Goal: Obtain resource: Obtain resource

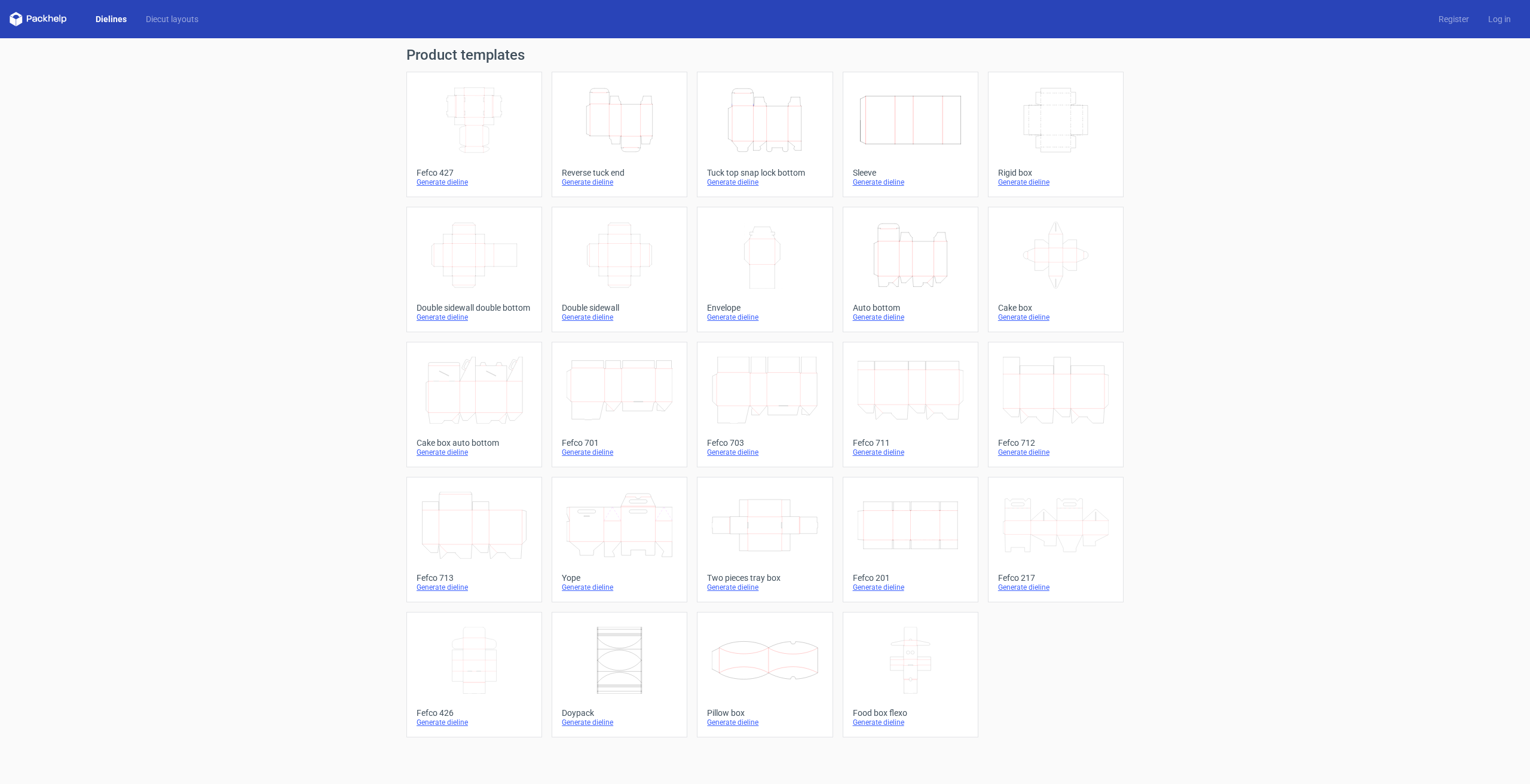
click at [770, 129] on icon "Height Depth Width" at bounding box center [765, 119] width 106 height 67
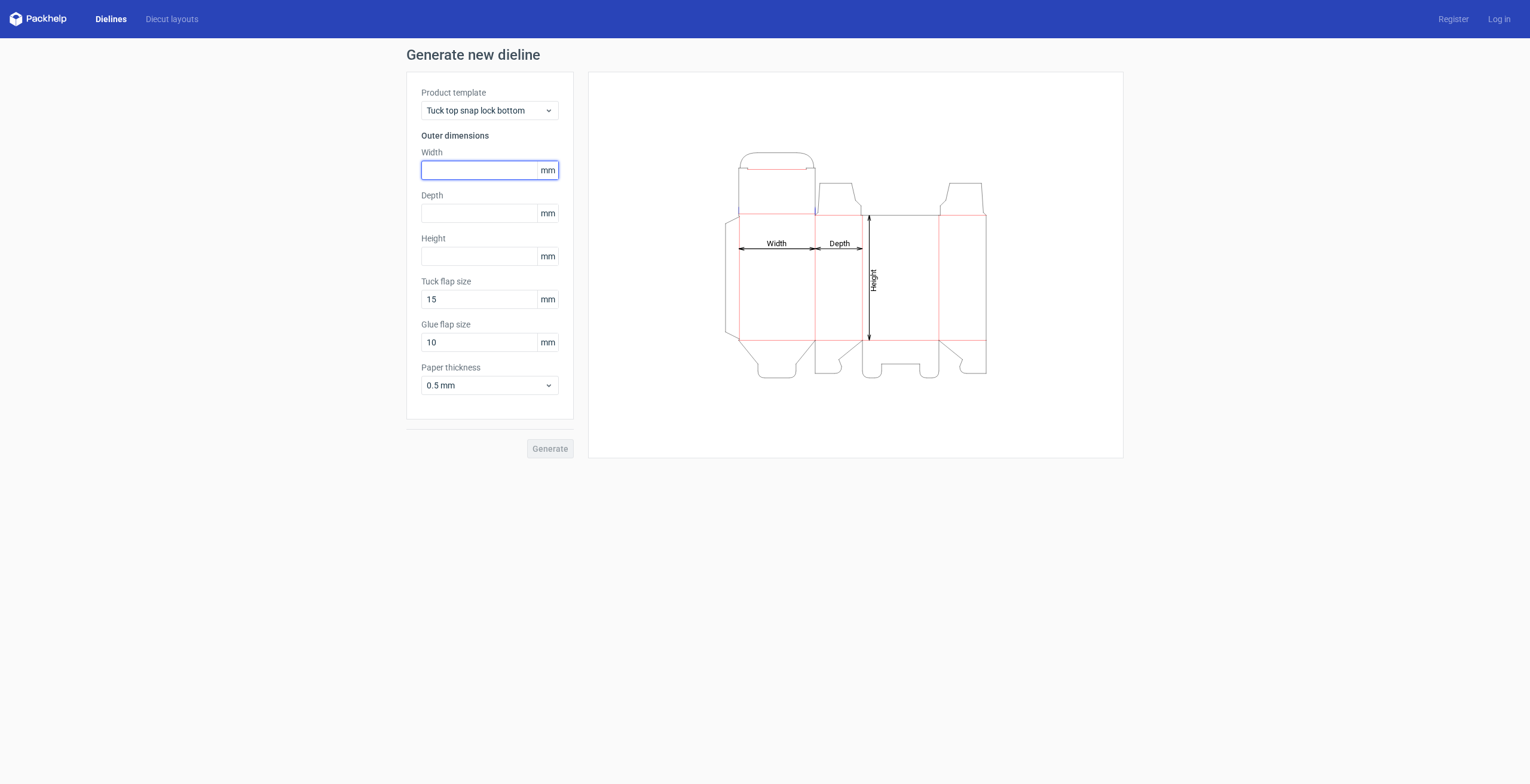
click at [487, 170] on input "text" at bounding box center [490, 170] width 138 height 19
click at [547, 169] on span "mm" at bounding box center [547, 170] width 21 height 18
click at [457, 170] on input "text" at bounding box center [490, 170] width 138 height 19
type input "165"
type input "145"
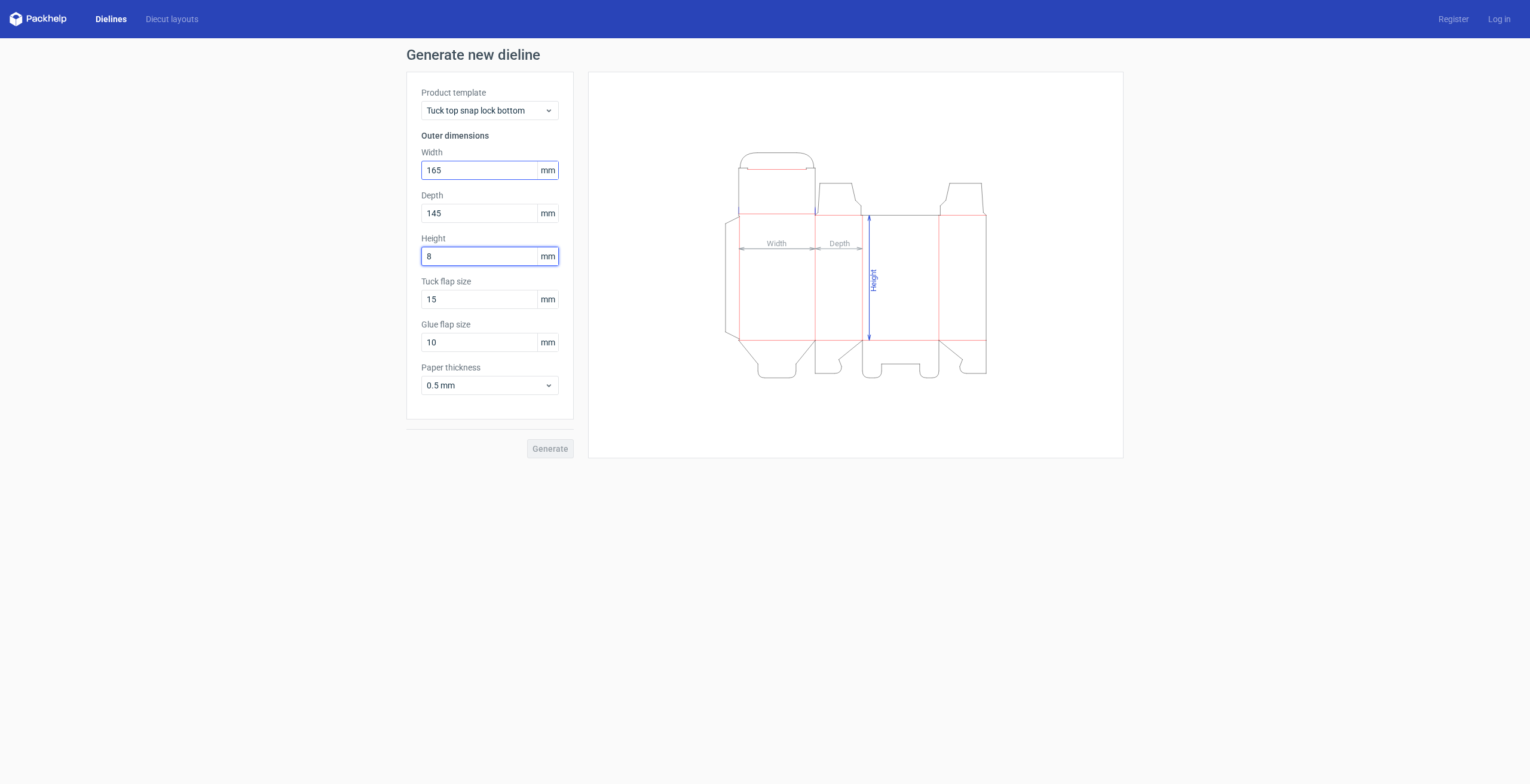
type input "85"
drag, startPoint x: 432, startPoint y: 341, endPoint x: 404, endPoint y: 341, distance: 28.0
click at [404, 341] on div "Generate new dieline Product template Tuck top snap lock bottom Outer dimension…" at bounding box center [765, 253] width 1530 height 430
type input "15"
click at [489, 380] on span "0.5 mm" at bounding box center [485, 385] width 118 height 12
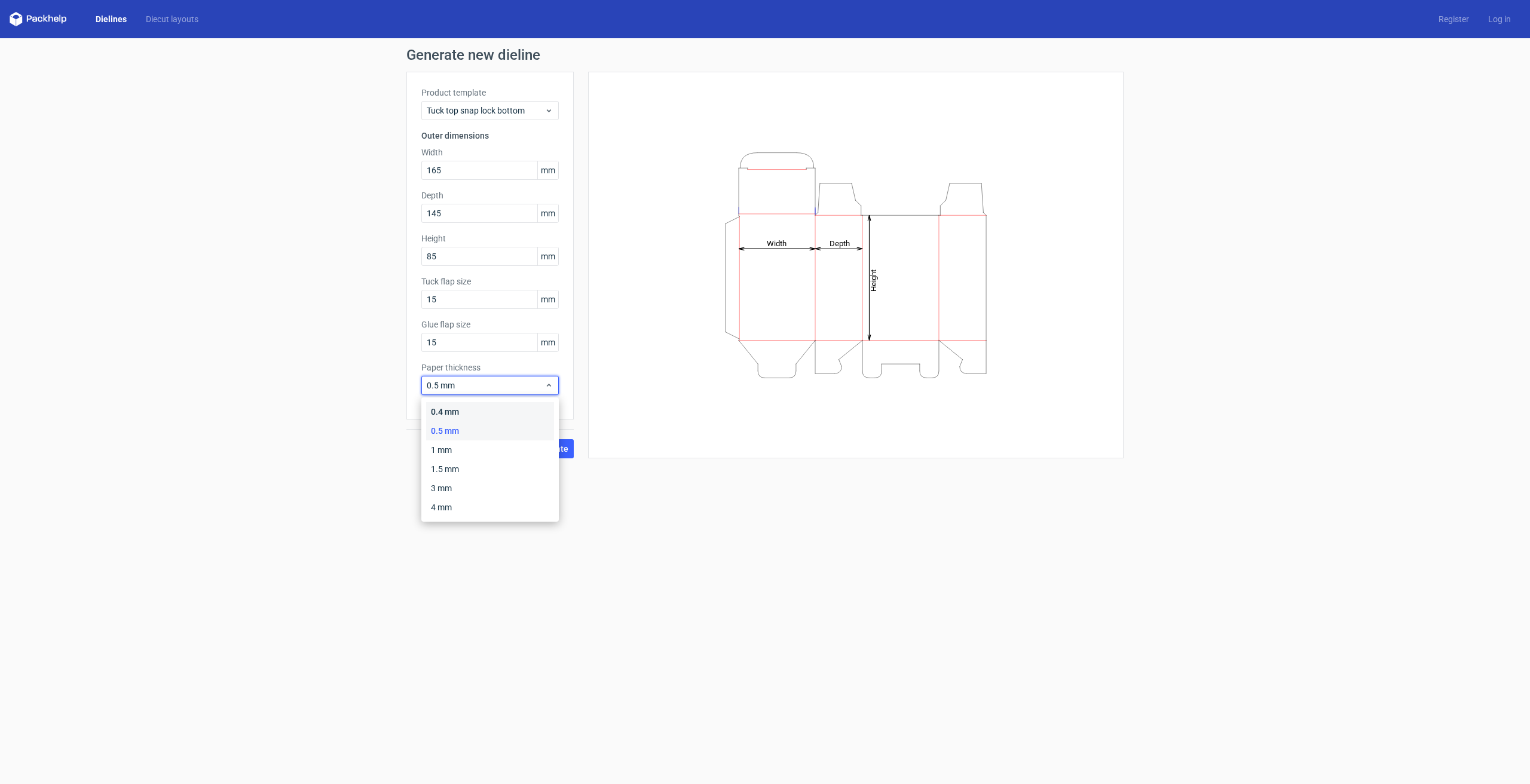
click at [474, 407] on div "0.4 mm" at bounding box center [490, 411] width 128 height 19
click at [551, 449] on span "Generate" at bounding box center [550, 449] width 36 height 8
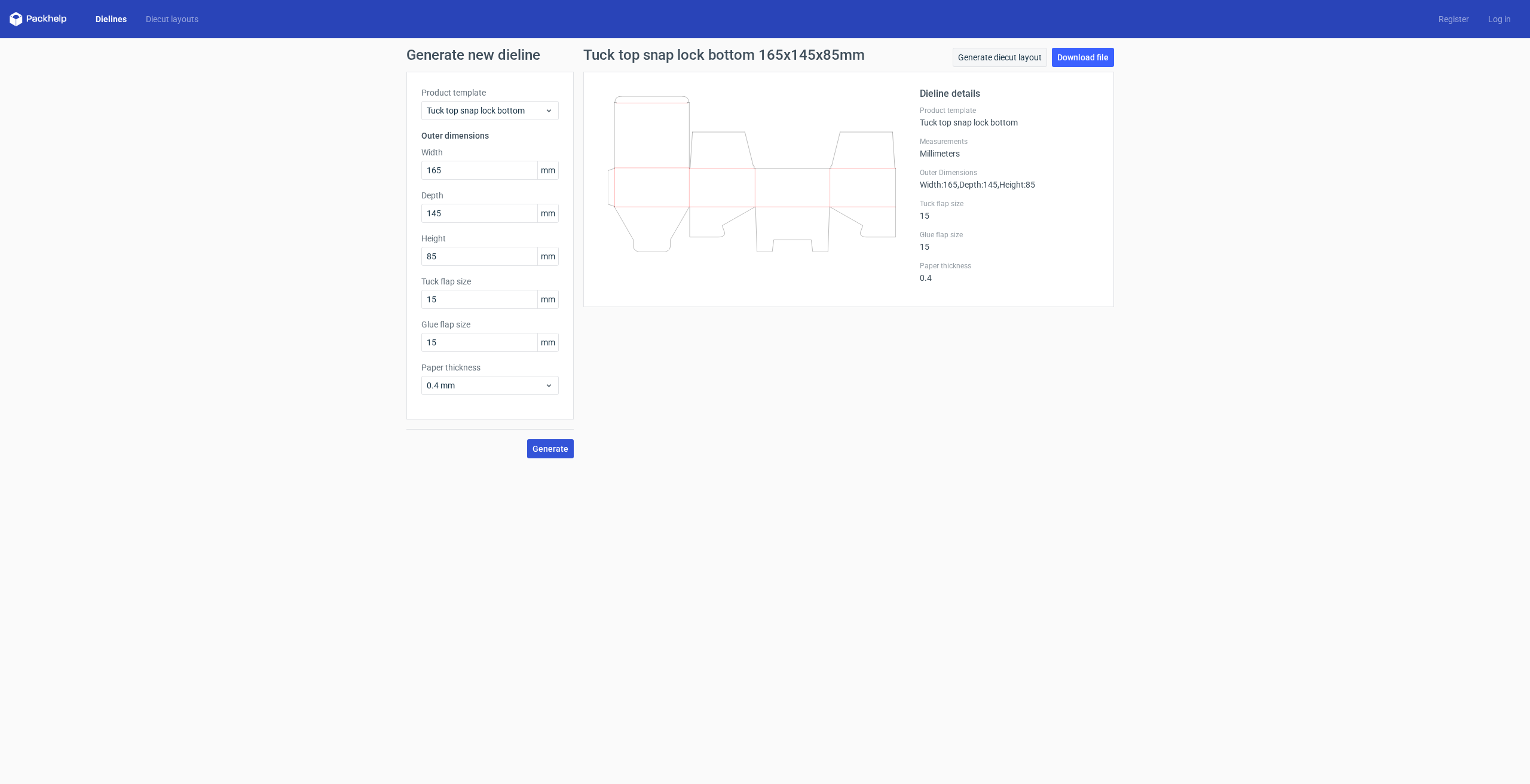
click at [997, 61] on link "Generate diecut layout" at bounding box center [1000, 57] width 95 height 19
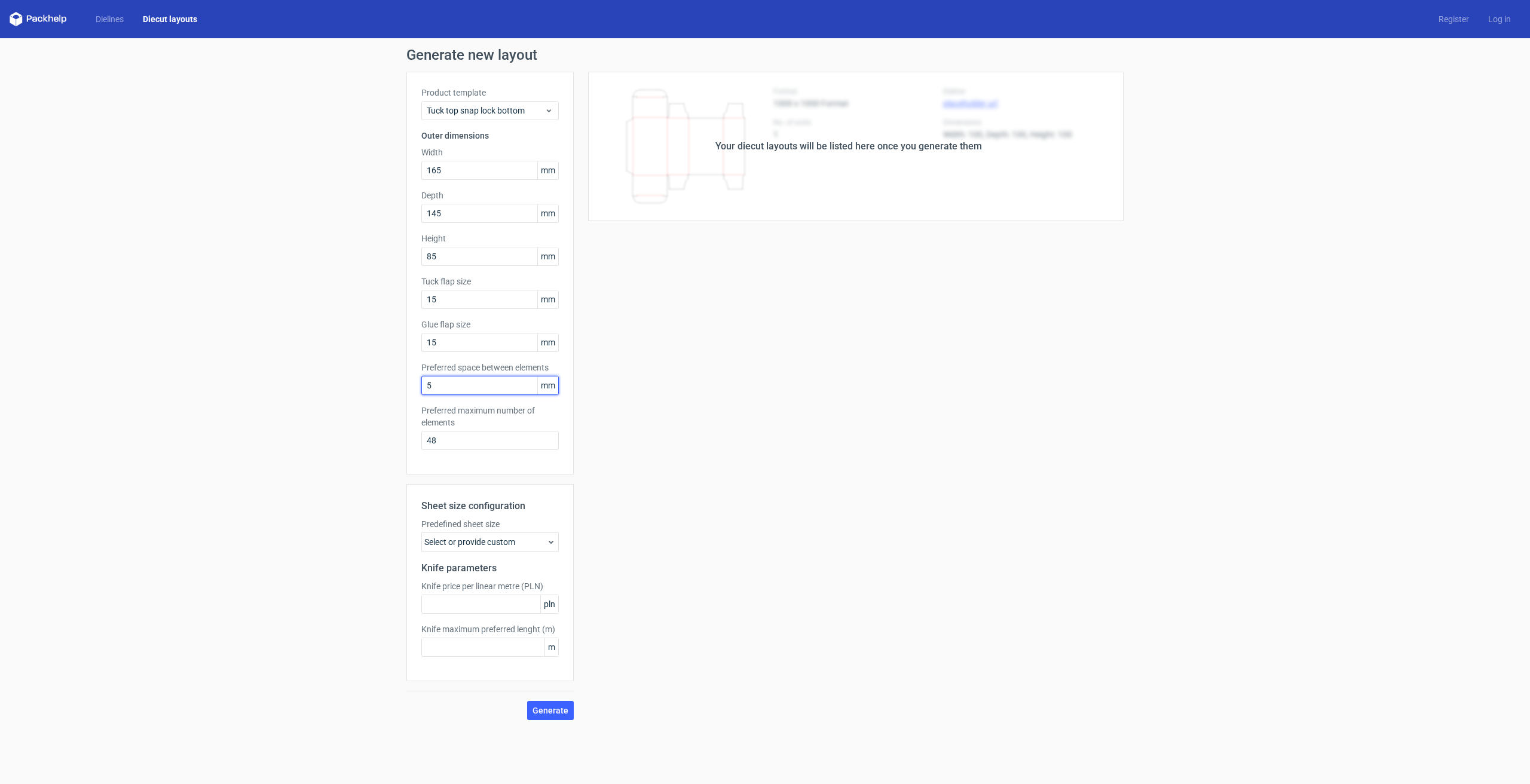
click at [499, 387] on input "5" at bounding box center [490, 385] width 138 height 19
type input "3"
click at [495, 442] on input "48" at bounding box center [490, 440] width 138 height 19
click at [509, 545] on div "Select or provide custom" at bounding box center [490, 541] width 138 height 19
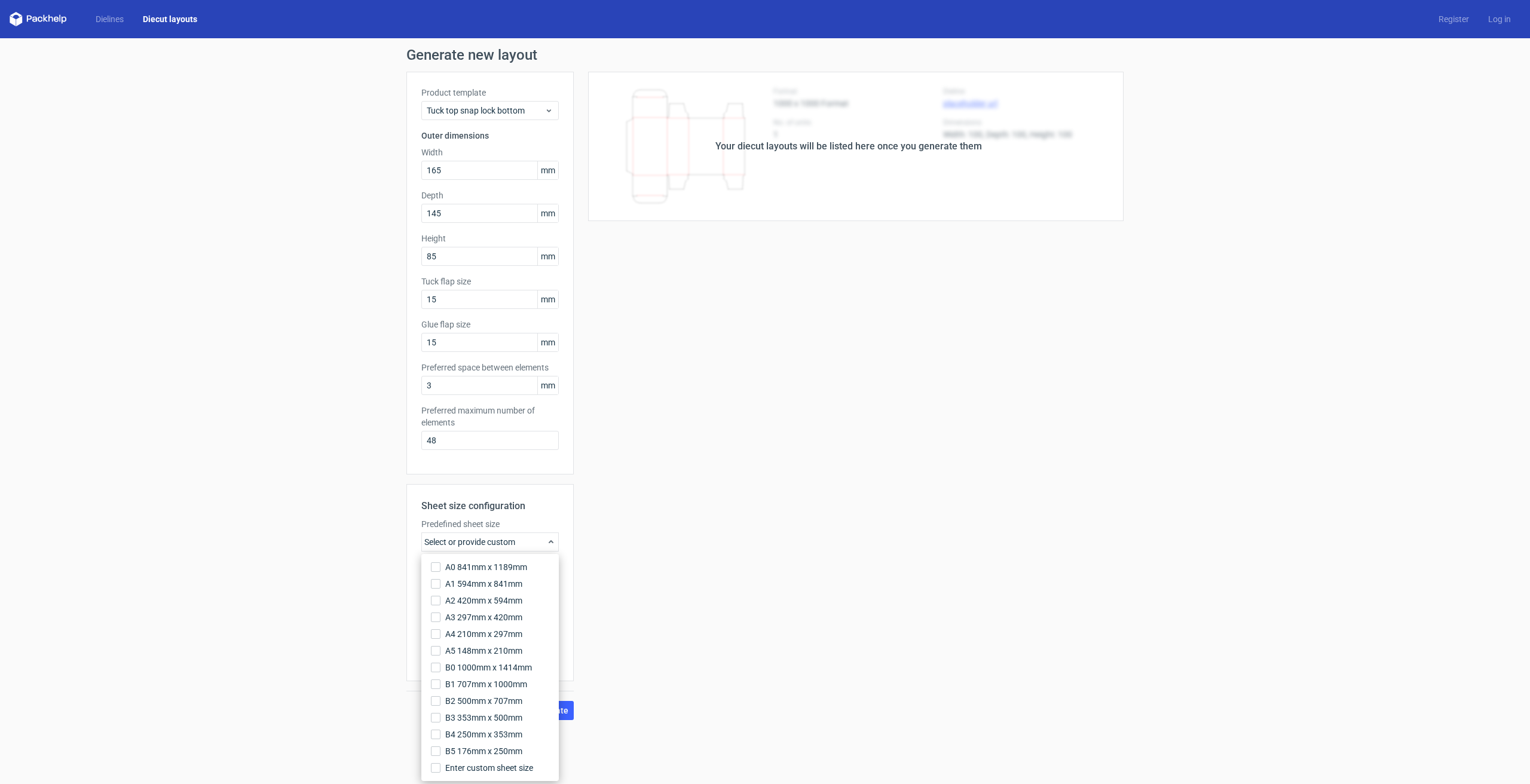
click at [697, 545] on div "Your diecut layouts will be listed here once you generate them Height Depth Wid…" at bounding box center [848, 396] width 550 height 648
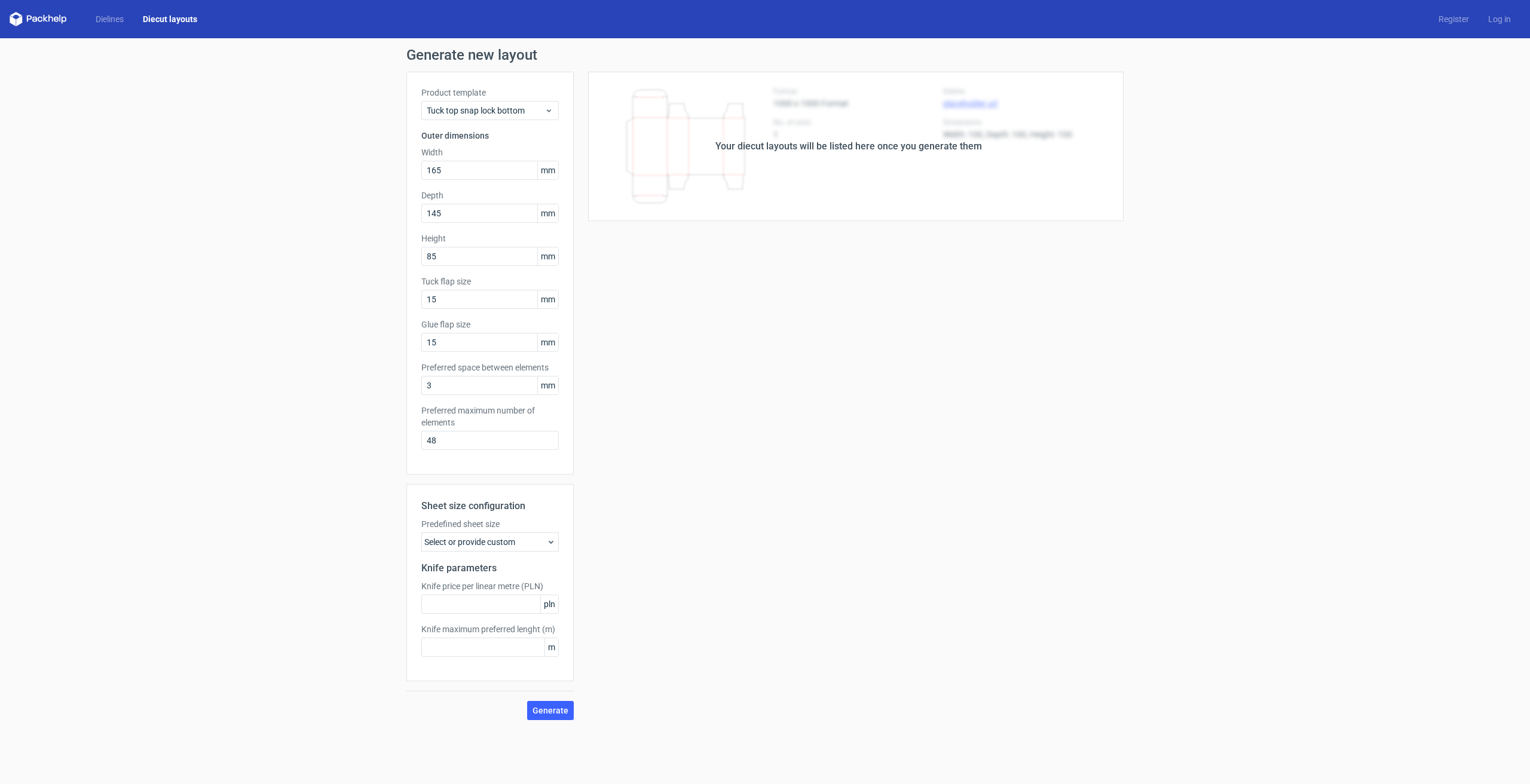
click at [552, 532] on div "Select or provide custom" at bounding box center [490, 541] width 138 height 19
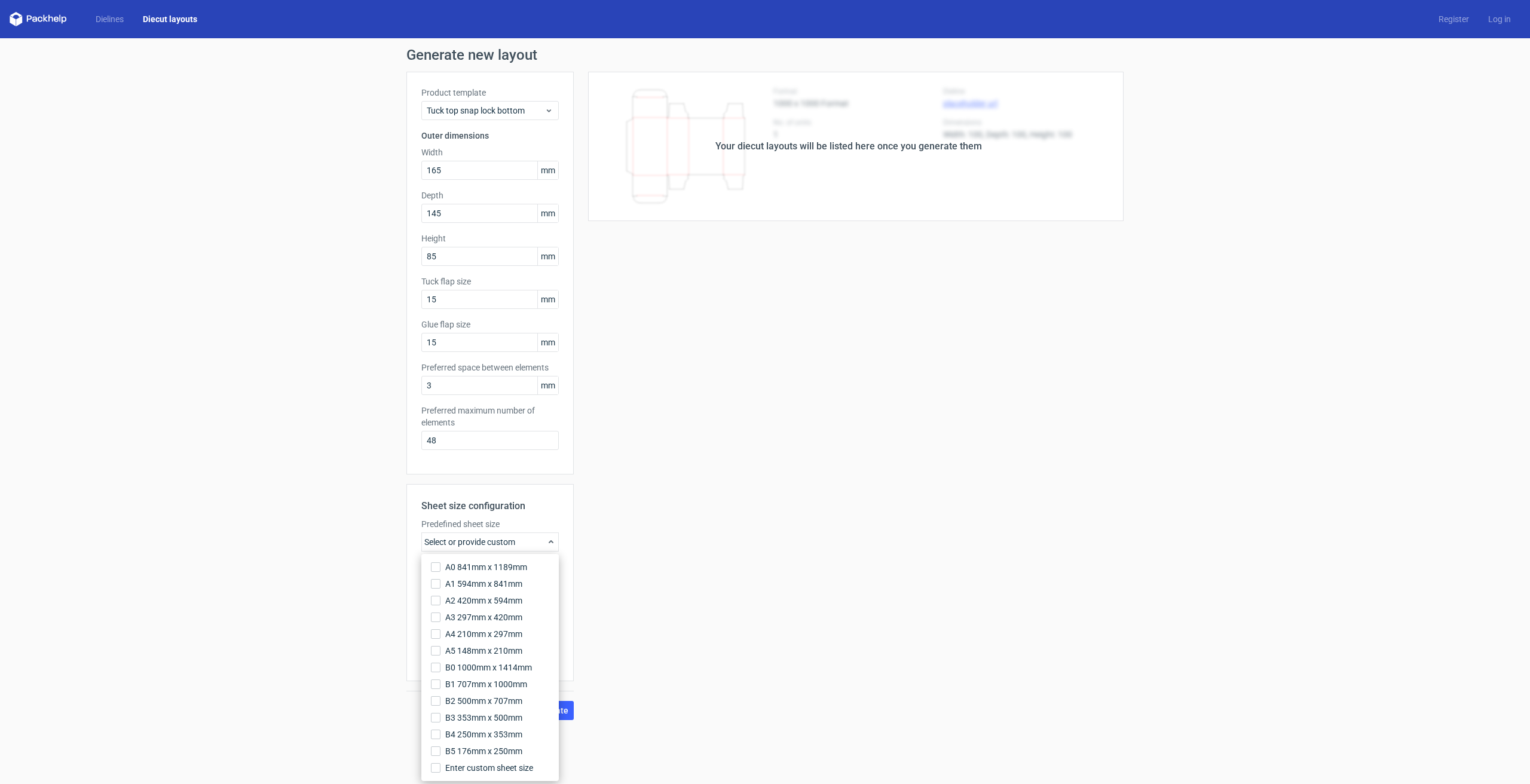
click at [697, 557] on div "Your diecut layouts will be listed here once you generate them Height Depth Wid…" at bounding box center [848, 396] width 550 height 648
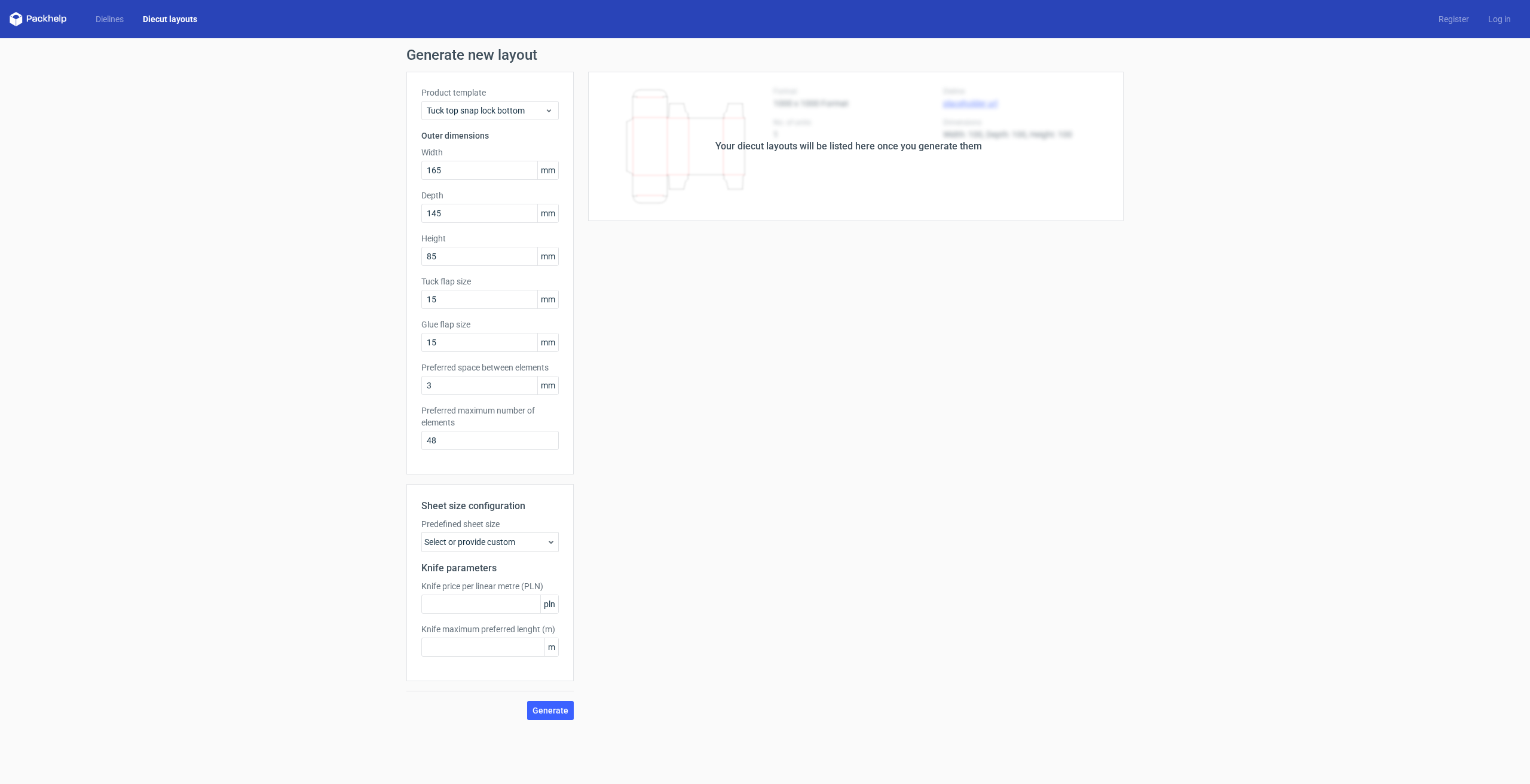
click at [664, 612] on div "Your diecut layouts will be listed here once you generate them Height Depth Wid…" at bounding box center [848, 396] width 550 height 648
click at [512, 652] on input "text" at bounding box center [490, 647] width 138 height 19
click at [550, 716] on button "Generate" at bounding box center [551, 710] width 47 height 19
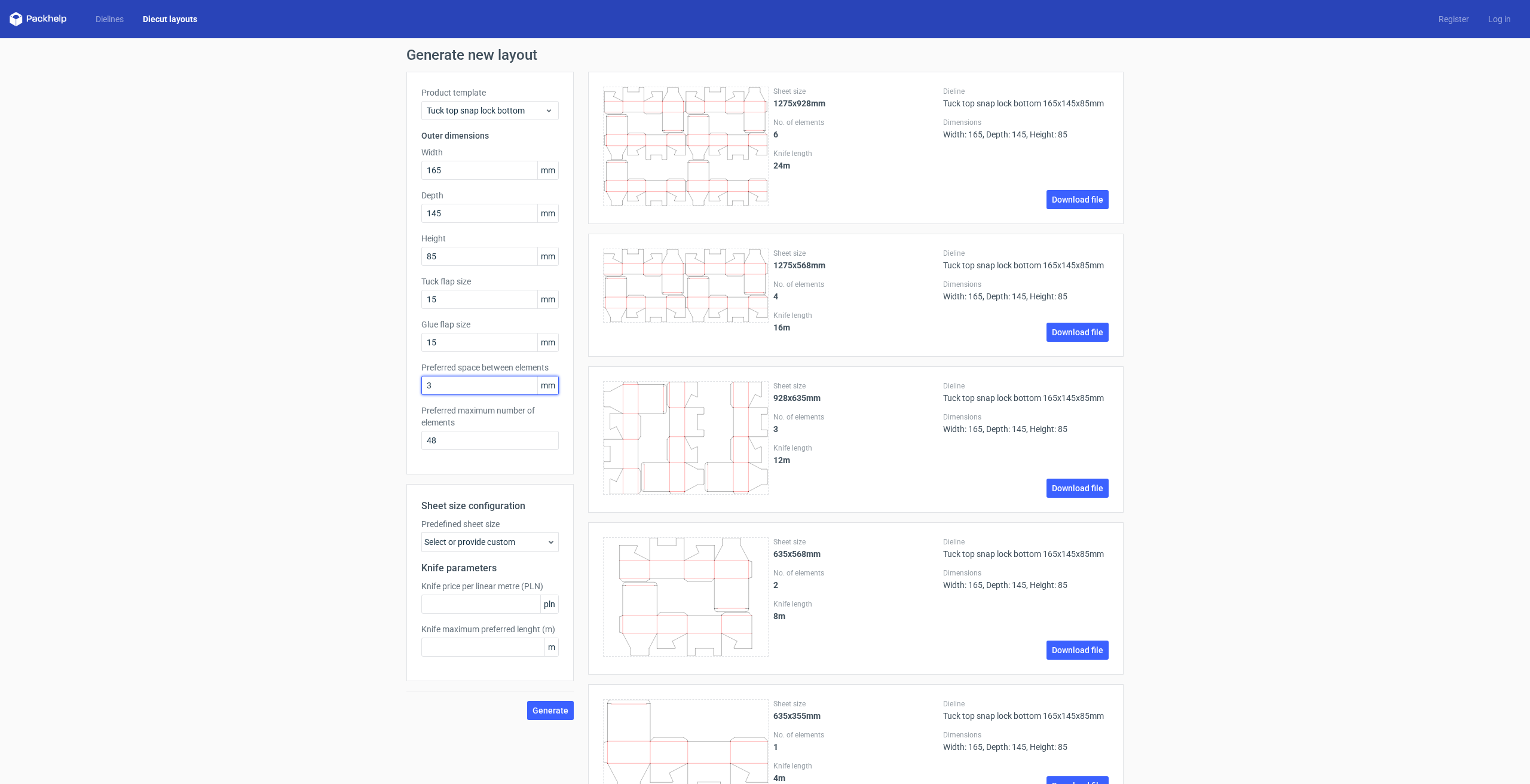
drag, startPoint x: 456, startPoint y: 385, endPoint x: 409, endPoint y: 384, distance: 47.0
click at [409, 384] on div "Product template Tuck top snap lock bottom Outer dimensions Width 165 mm Depth …" at bounding box center [490, 274] width 168 height 403
click at [468, 298] on input "15" at bounding box center [490, 299] width 138 height 19
click at [501, 277] on label "Tuck flap size" at bounding box center [490, 281] width 138 height 12
click at [517, 275] on label "Tuck flap size" at bounding box center [490, 281] width 138 height 12
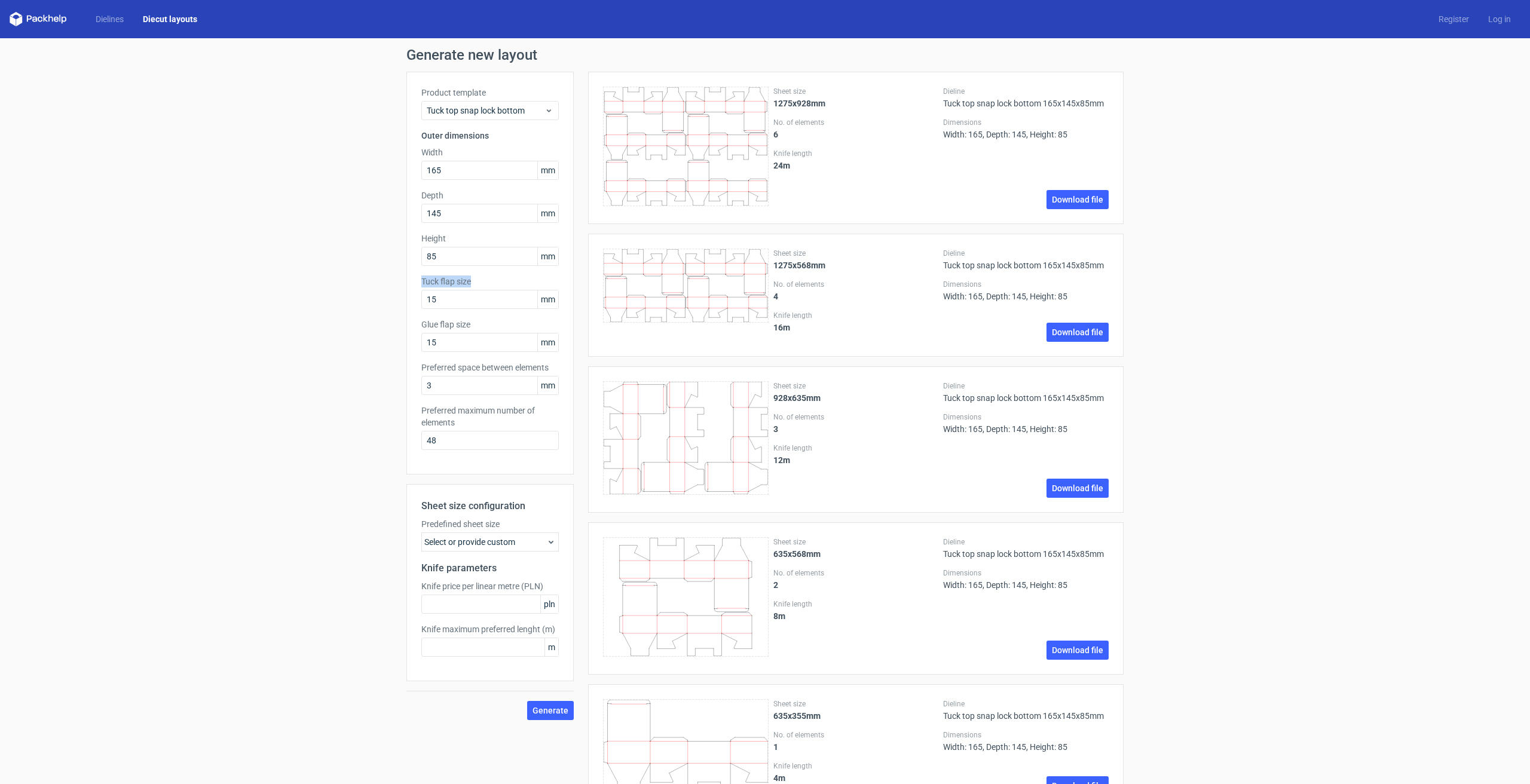
drag, startPoint x: 469, startPoint y: 280, endPoint x: 404, endPoint y: 278, distance: 65.0
click at [404, 278] on div "Generate new layout Product template Tuck top snap lock bottom Outer dimensions…" at bounding box center [765, 434] width 1530 height 791
drag, startPoint x: 402, startPoint y: 274, endPoint x: 416, endPoint y: 200, distance: 75.3
click at [403, 274] on div "Generate new layout Product template Tuck top snap lock bottom Outer dimensions…" at bounding box center [765, 434] width 1530 height 791
drag, startPoint x: 410, startPoint y: 240, endPoint x: 473, endPoint y: 239, distance: 63.0
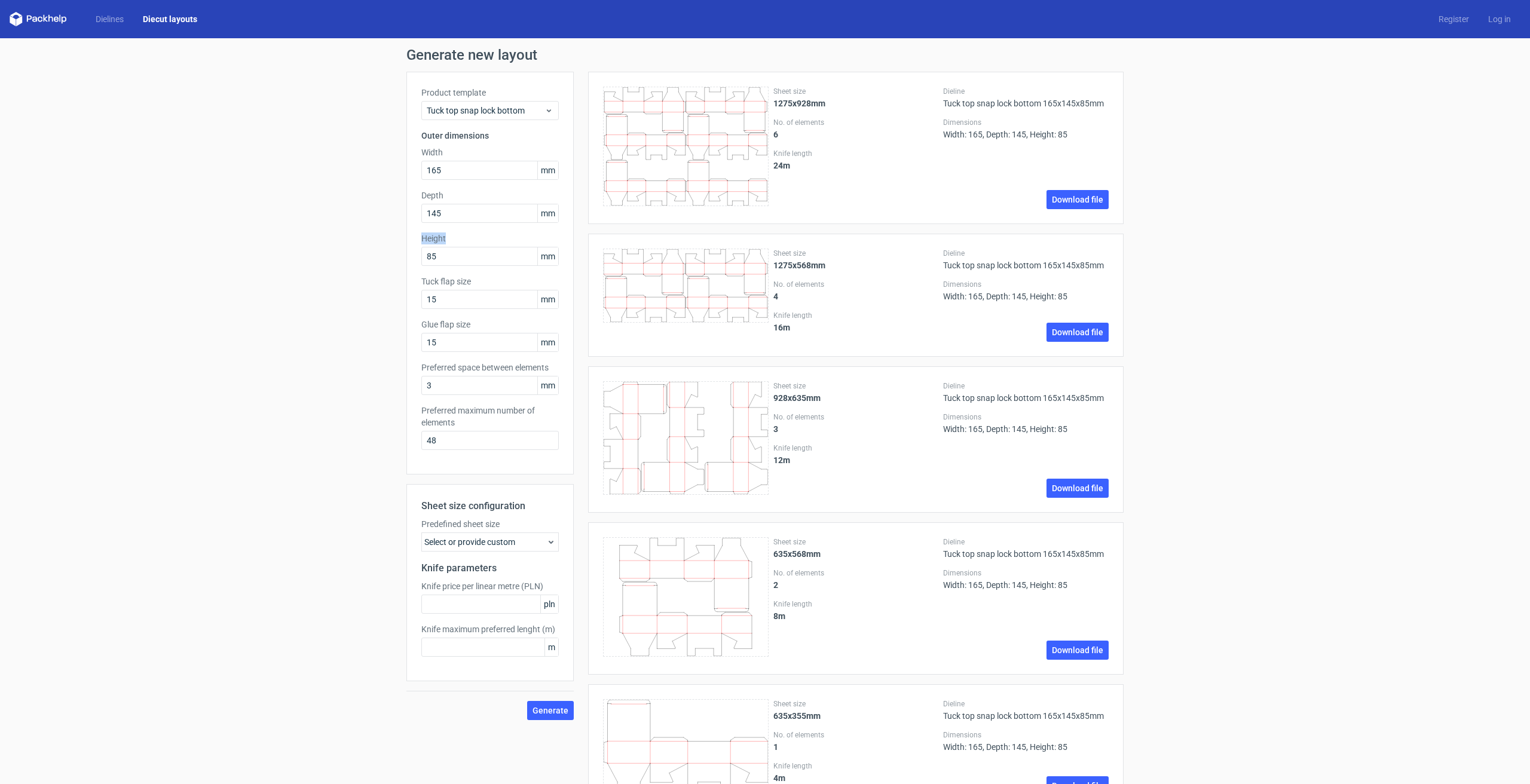
click at [473, 239] on div "Product template Tuck top snap lock bottom Outer dimensions Width 165 mm Depth …" at bounding box center [490, 274] width 168 height 403
click at [481, 235] on label "Height" at bounding box center [490, 238] width 138 height 12
drag, startPoint x: 435, startPoint y: 195, endPoint x: 413, endPoint y: 196, distance: 22.0
click at [413, 196] on div "Product template Tuck top snap lock bottom Outer dimensions Width 165 mm Depth …" at bounding box center [490, 274] width 168 height 403
drag, startPoint x: 593, startPoint y: 235, endPoint x: 792, endPoint y: 235, distance: 199.0
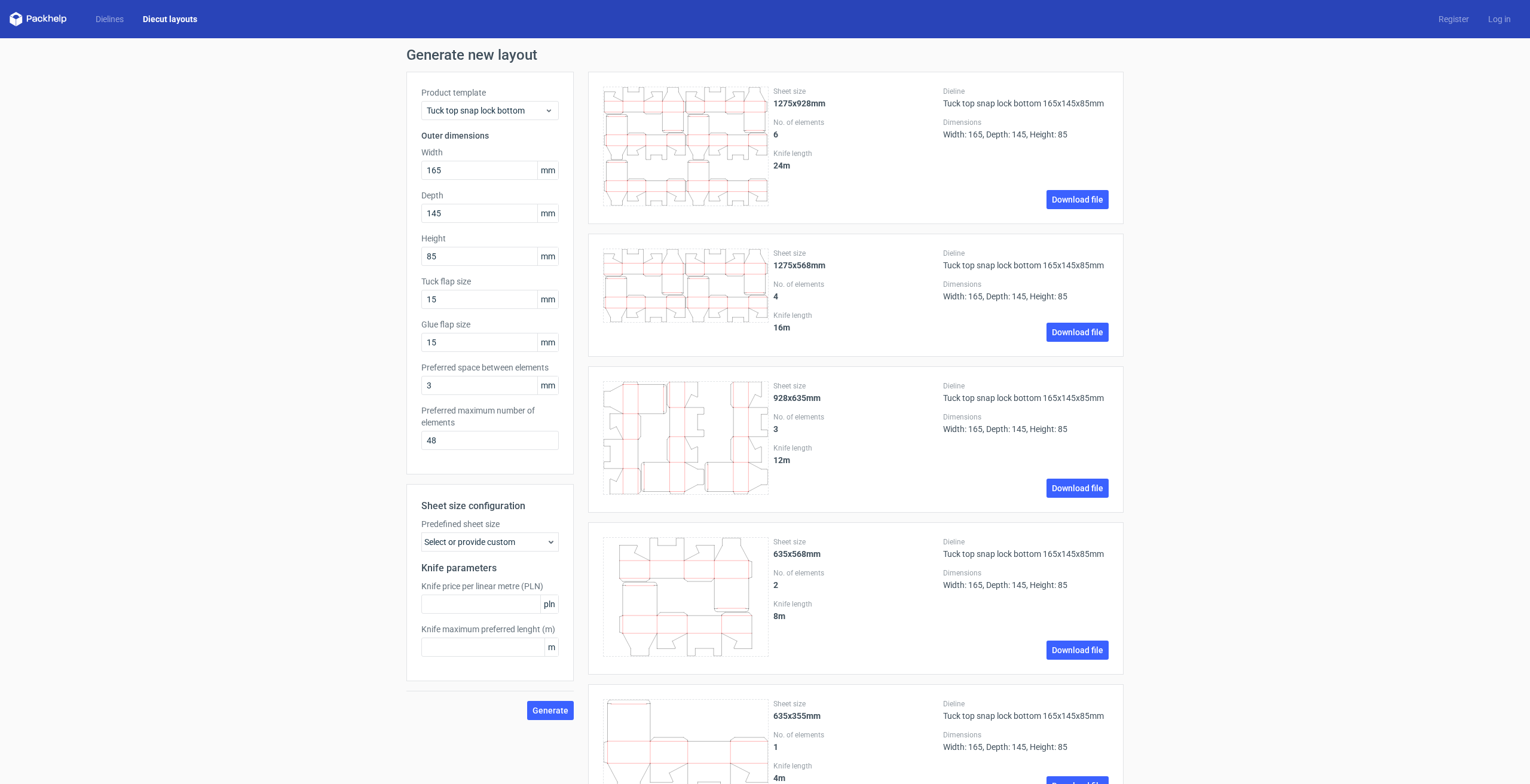
click at [792, 235] on div "Sheet size 1275x568mm No. of elements 4 Knife length 16 m Dieline Tuck top snap…" at bounding box center [856, 294] width 536 height 123
drag, startPoint x: 835, startPoint y: 265, endPoint x: 770, endPoint y: 256, distance: 65.6
click at [770, 256] on div "Sheet size 1275x568mm No. of elements 4 Knife length 16 m Dieline Tuck top snap…" at bounding box center [856, 295] width 506 height 94
click at [795, 248] on div "Sheet size 1275x568mm No. of elements 4 Knife length 16 m Dieline Tuck top snap…" at bounding box center [856, 294] width 536 height 123
click at [642, 225] on div "Sheet size 1275x928mm No. of elements 6 Knife length 24 m Dieline Tuck top snap…" at bounding box center [848, 446] width 550 height 748
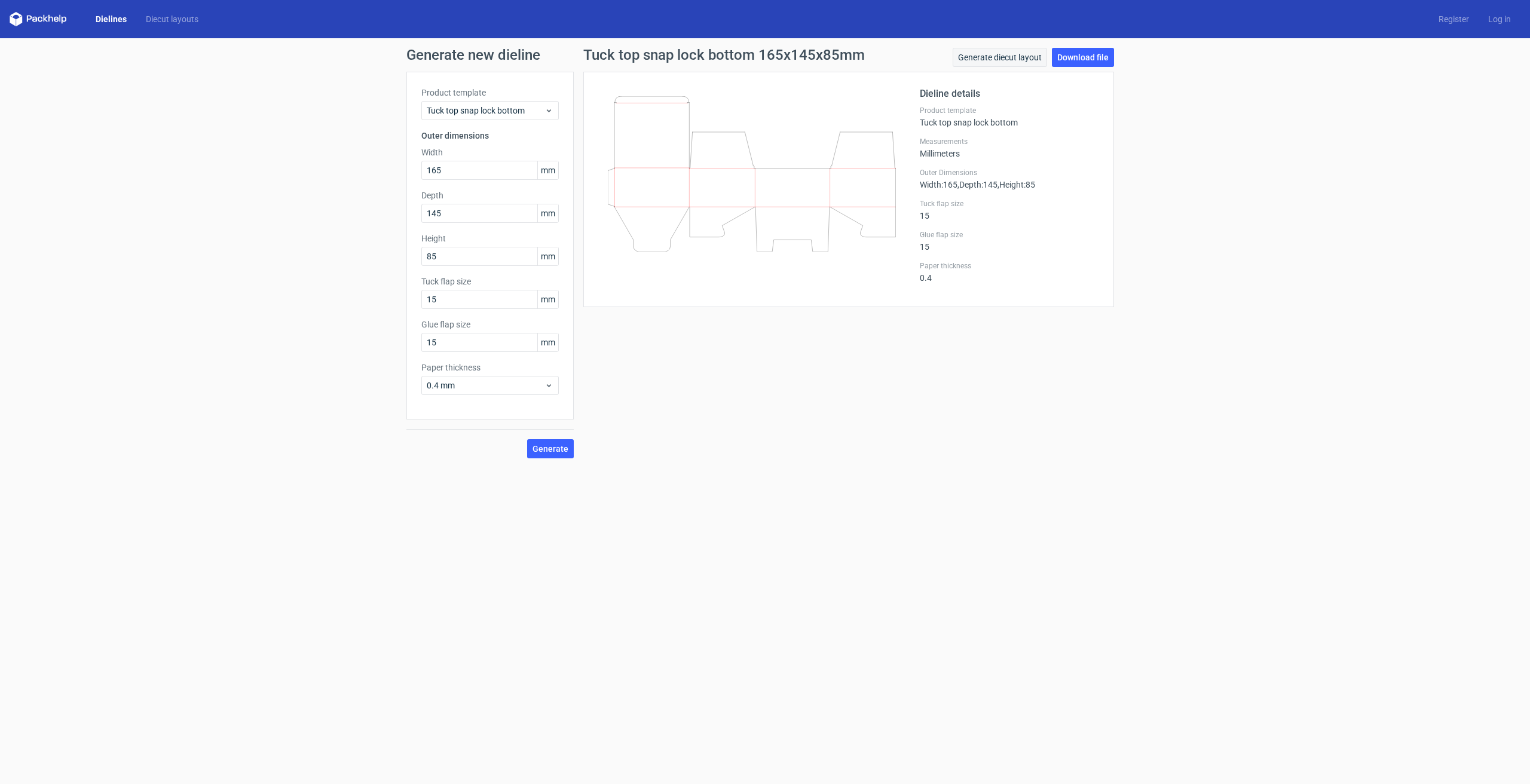
click at [988, 59] on link "Generate diecut layout" at bounding box center [1000, 57] width 95 height 19
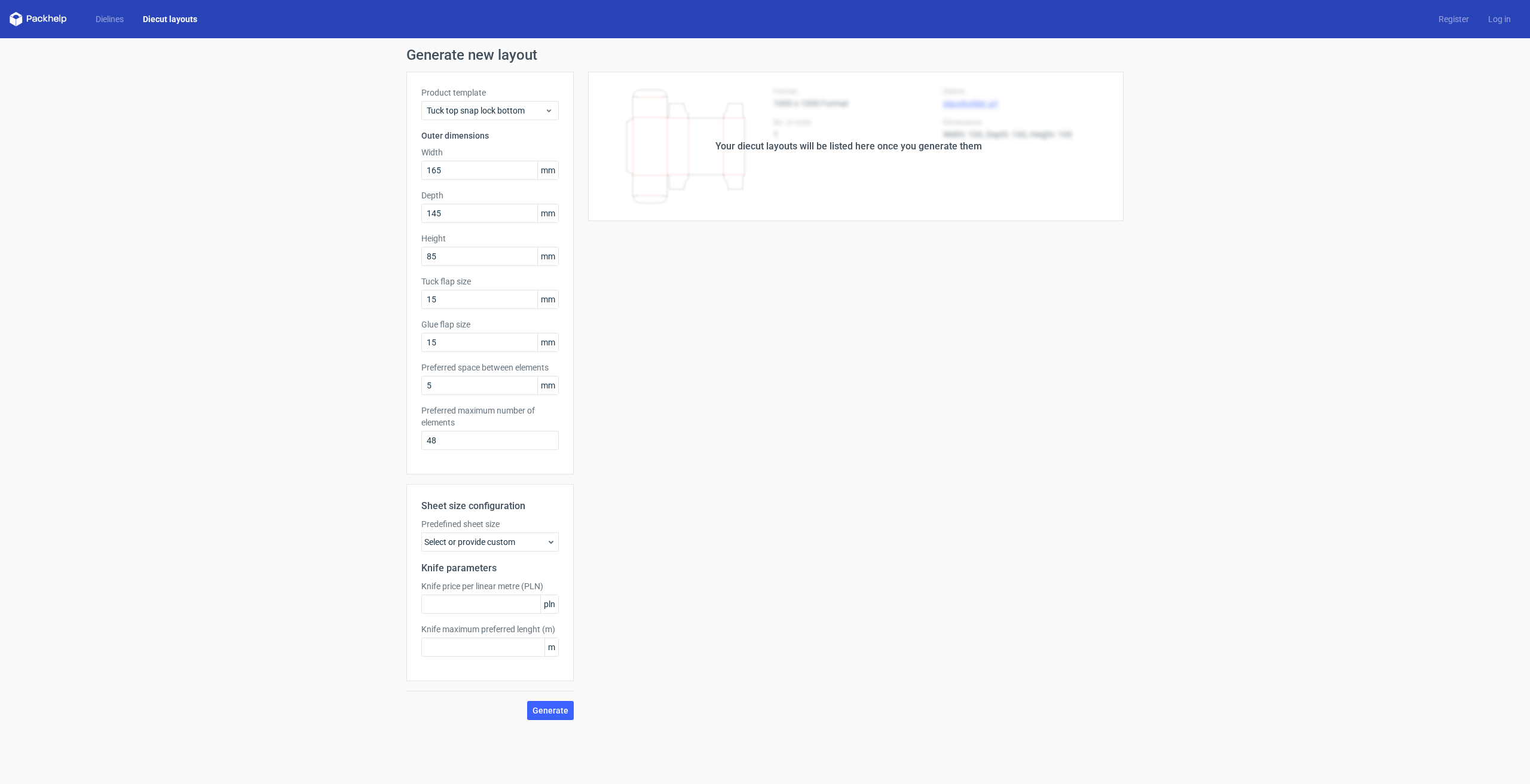
click at [501, 547] on div "Select or provide custom" at bounding box center [490, 541] width 138 height 19
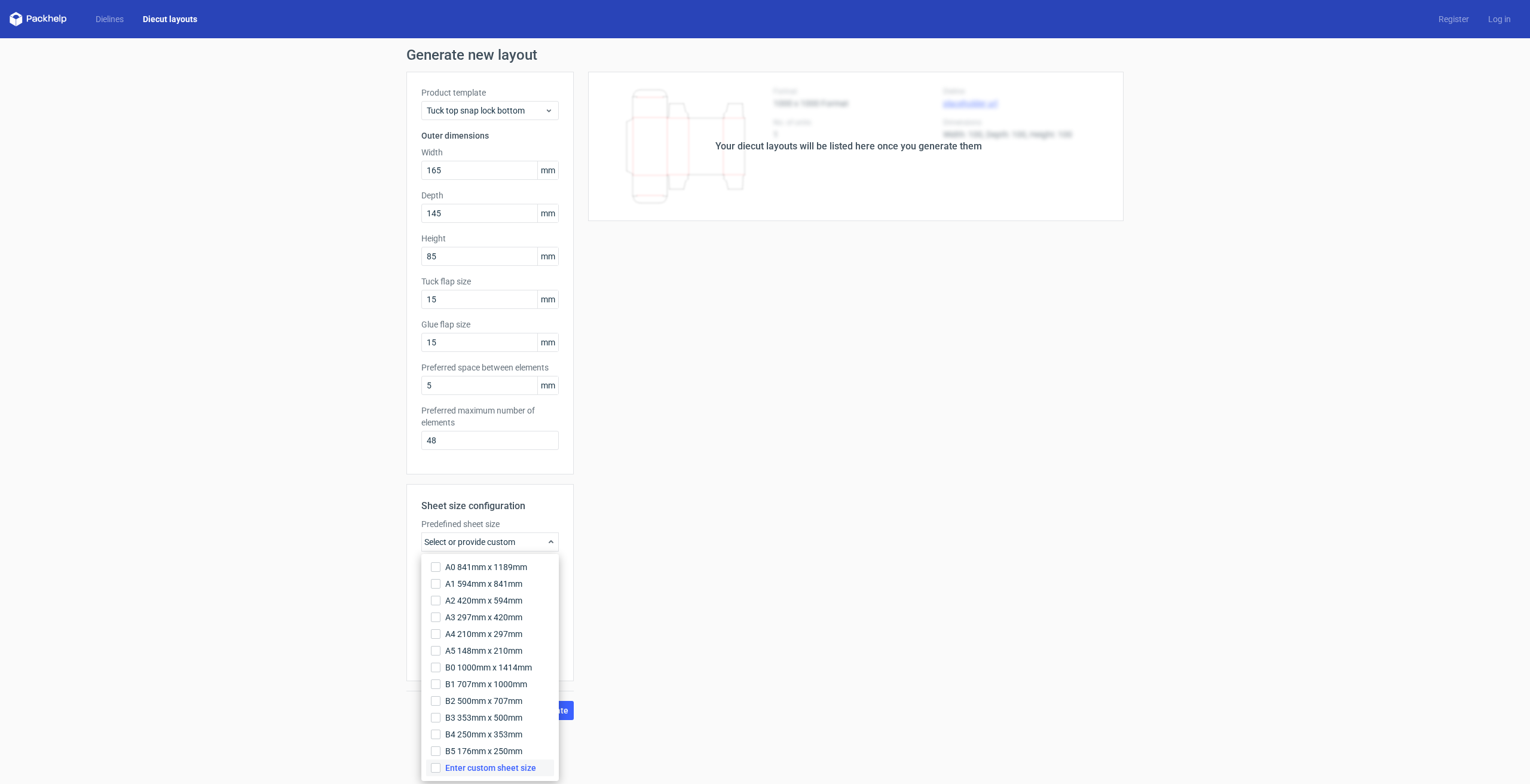
click at [511, 762] on span "Enter custom sheet size" at bounding box center [490, 767] width 91 height 12
click at [440, 763] on input "Enter custom sheet size" at bounding box center [436, 768] width 9 height 9
click at [628, 517] on div "Your diecut layouts will be listed here once you generate them Height Depth Wid…" at bounding box center [848, 439] width 550 height 734
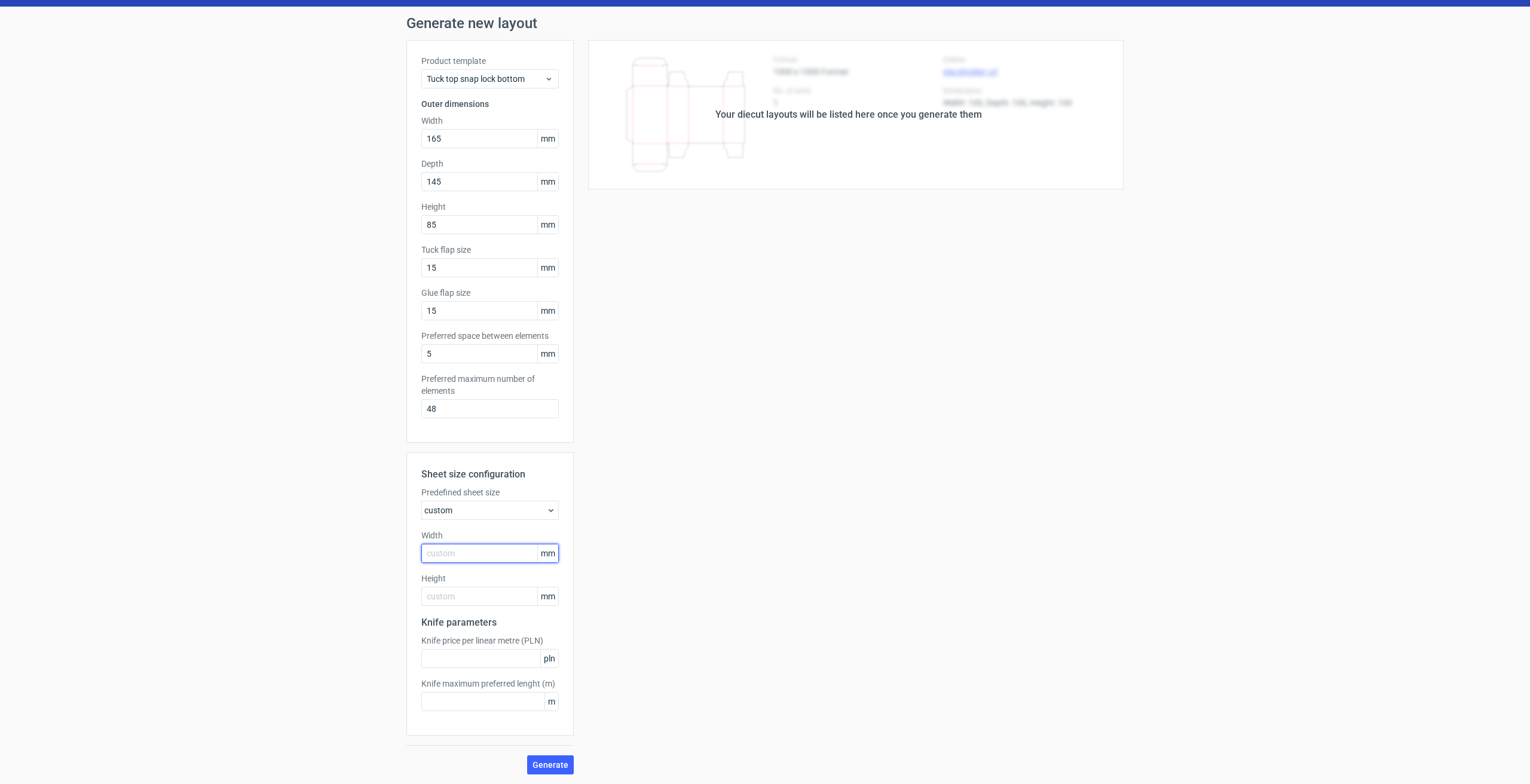
scroll to position [32, 0]
click at [452, 550] on input "text" at bounding box center [490, 553] width 138 height 19
type input "1000"
type input "700"
click at [557, 755] on button "Generate" at bounding box center [551, 764] width 47 height 19
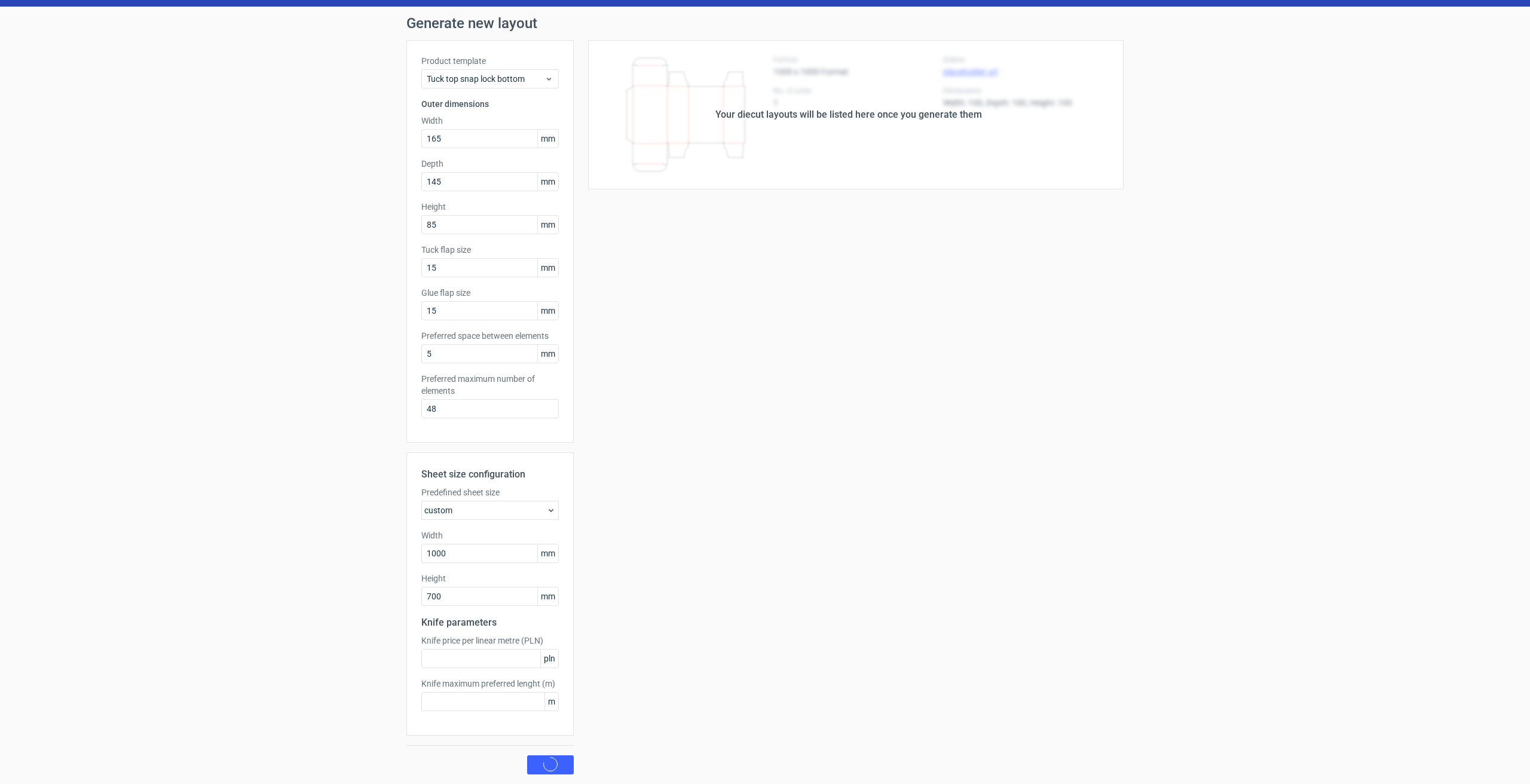
scroll to position [0, 0]
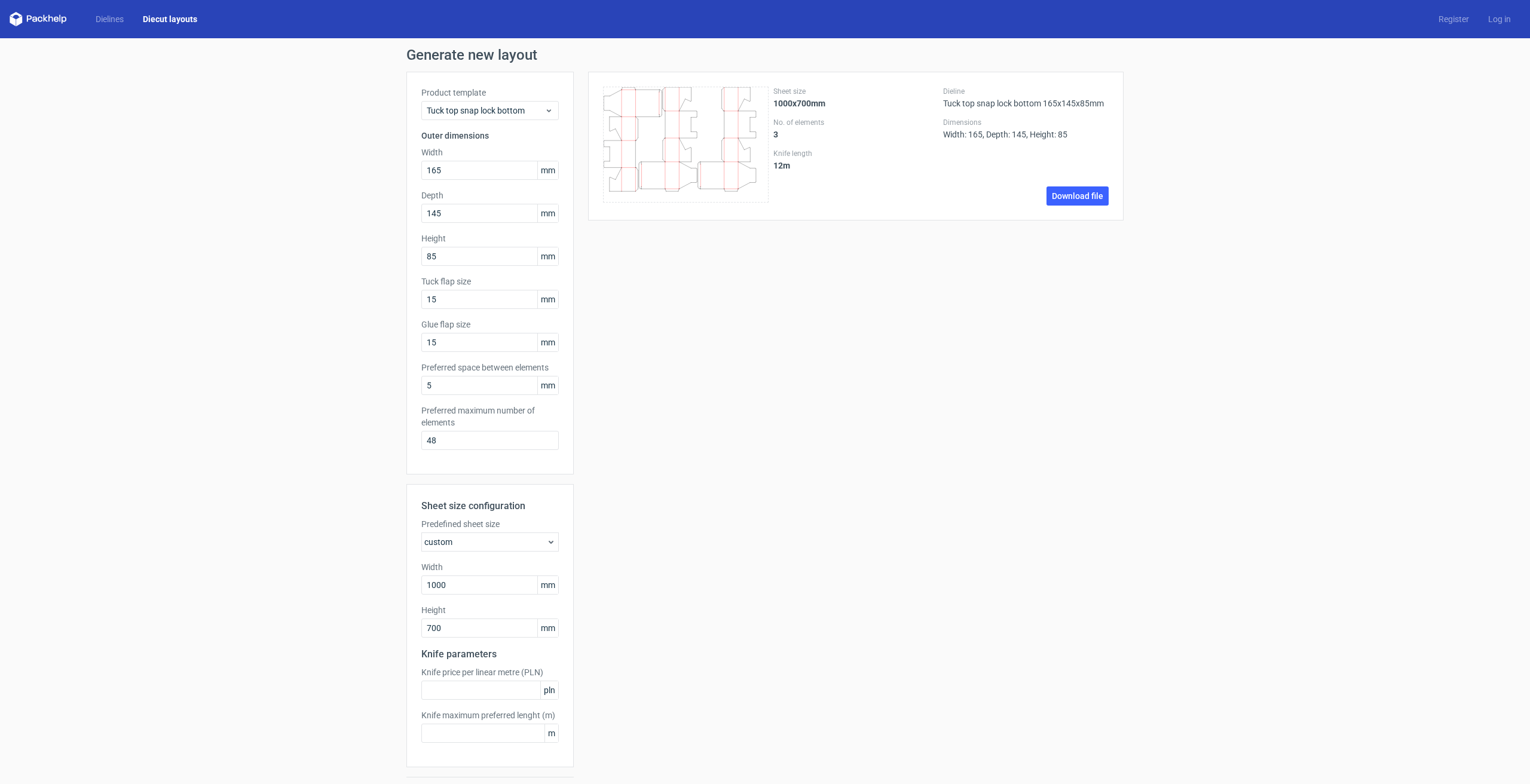
click at [734, 137] on icon at bounding box center [686, 144] width 166 height 116
click at [458, 581] on input "1000" at bounding box center [490, 584] width 138 height 19
drag, startPoint x: 453, startPoint y: 584, endPoint x: 407, endPoint y: 584, distance: 46.0
click at [407, 584] on div "Sheet size configuration Predefined sheet size custom Width 1000 mm Height 700 …" at bounding box center [490, 626] width 168 height 283
click at [463, 586] on input "50" at bounding box center [490, 584] width 138 height 19
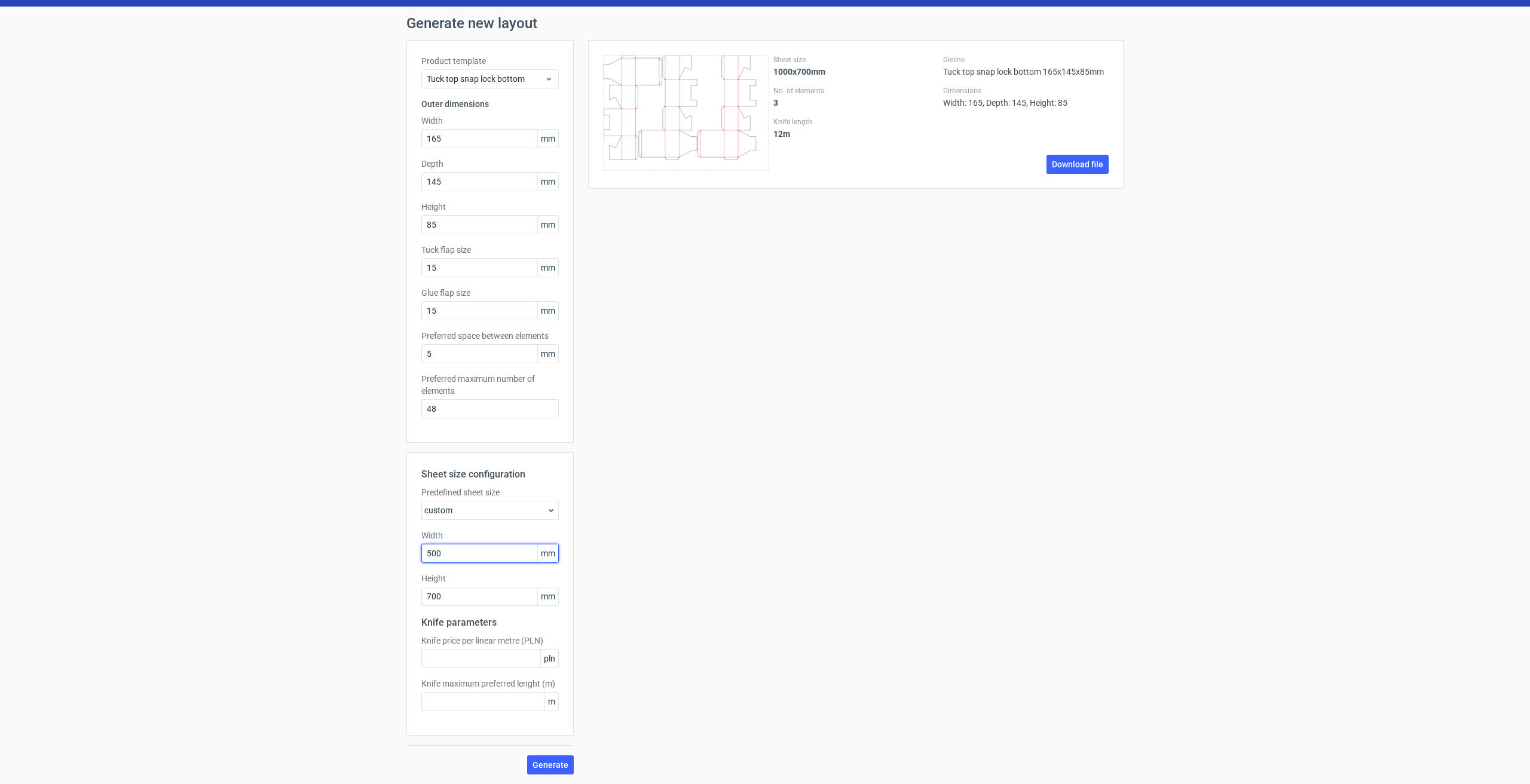
scroll to position [32, 0]
click at [547, 763] on span "Generate" at bounding box center [550, 764] width 36 height 8
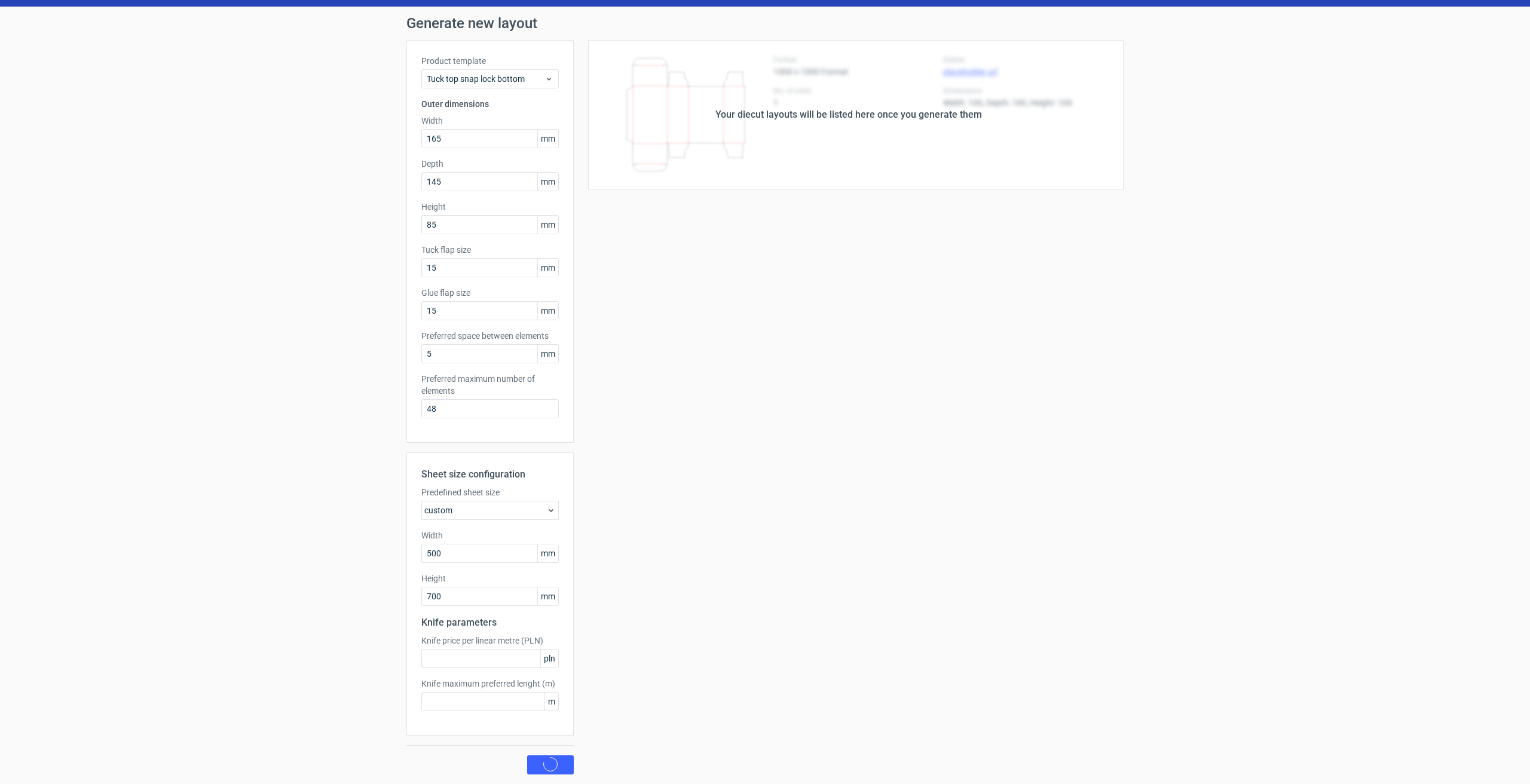
scroll to position [0, 0]
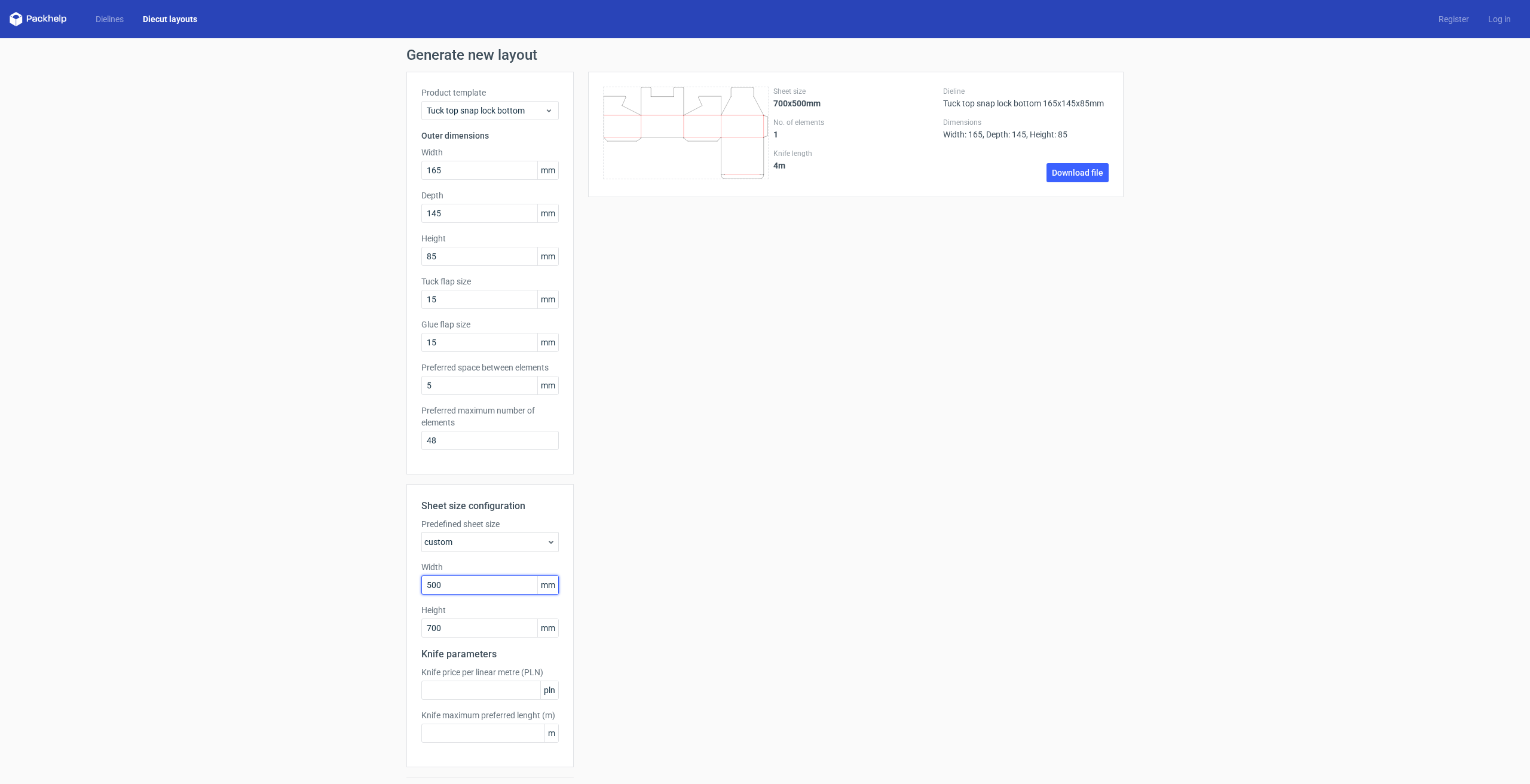
click at [465, 586] on input "500" at bounding box center [490, 584] width 138 height 19
drag, startPoint x: 481, startPoint y: 585, endPoint x: 407, endPoint y: 584, distance: 74.0
click at [407, 584] on div "Sheet size configuration Predefined sheet size custom Width 500 mm Height 700 m…" at bounding box center [490, 626] width 168 height 283
type input "2000"
drag, startPoint x: 634, startPoint y: 658, endPoint x: 548, endPoint y: 640, distance: 87.9
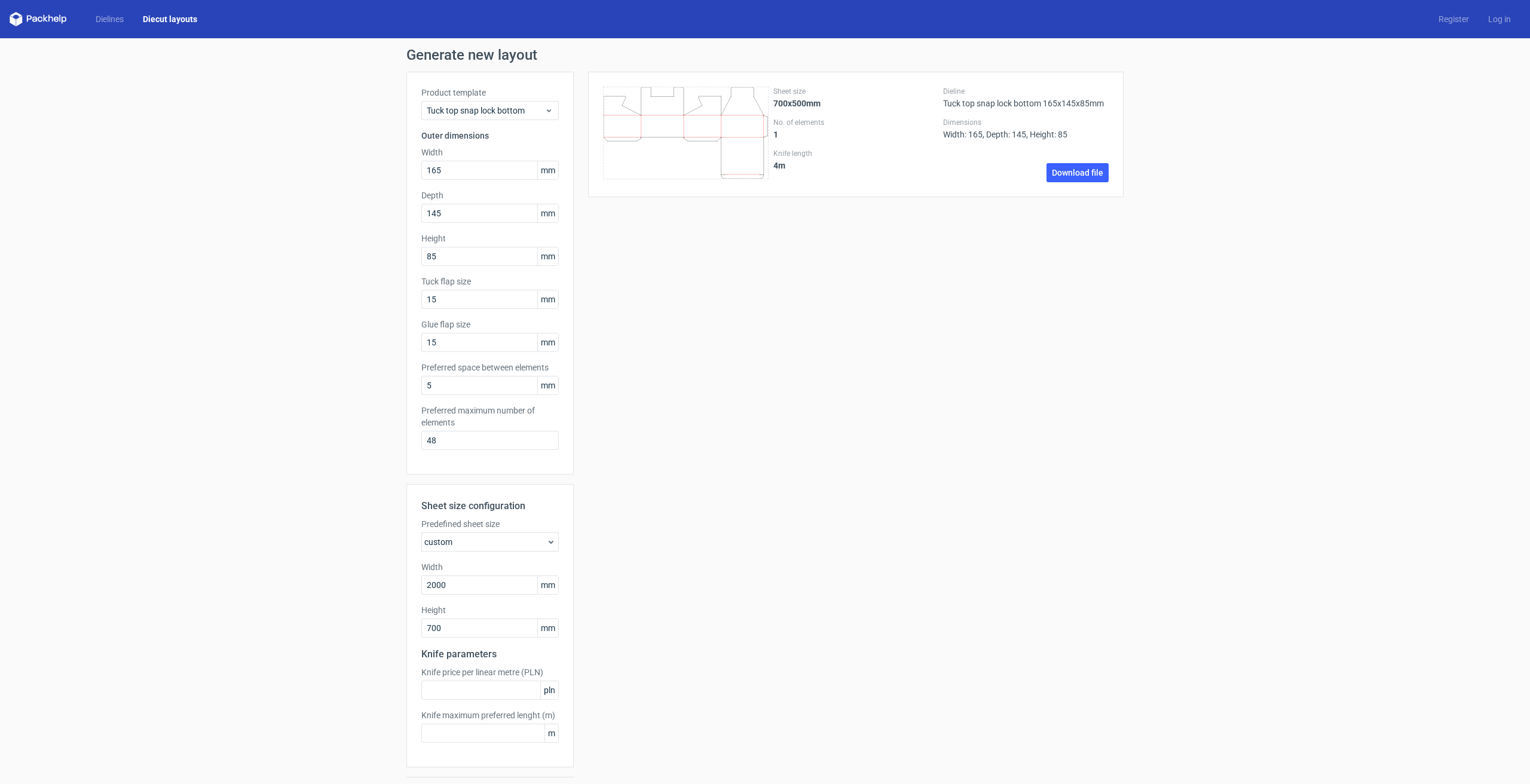
click at [634, 658] on div "Sheet size 700x500mm No. of elements 1 Knife length 4 m Dieline Tuck top snap l…" at bounding box center [848, 439] width 550 height 734
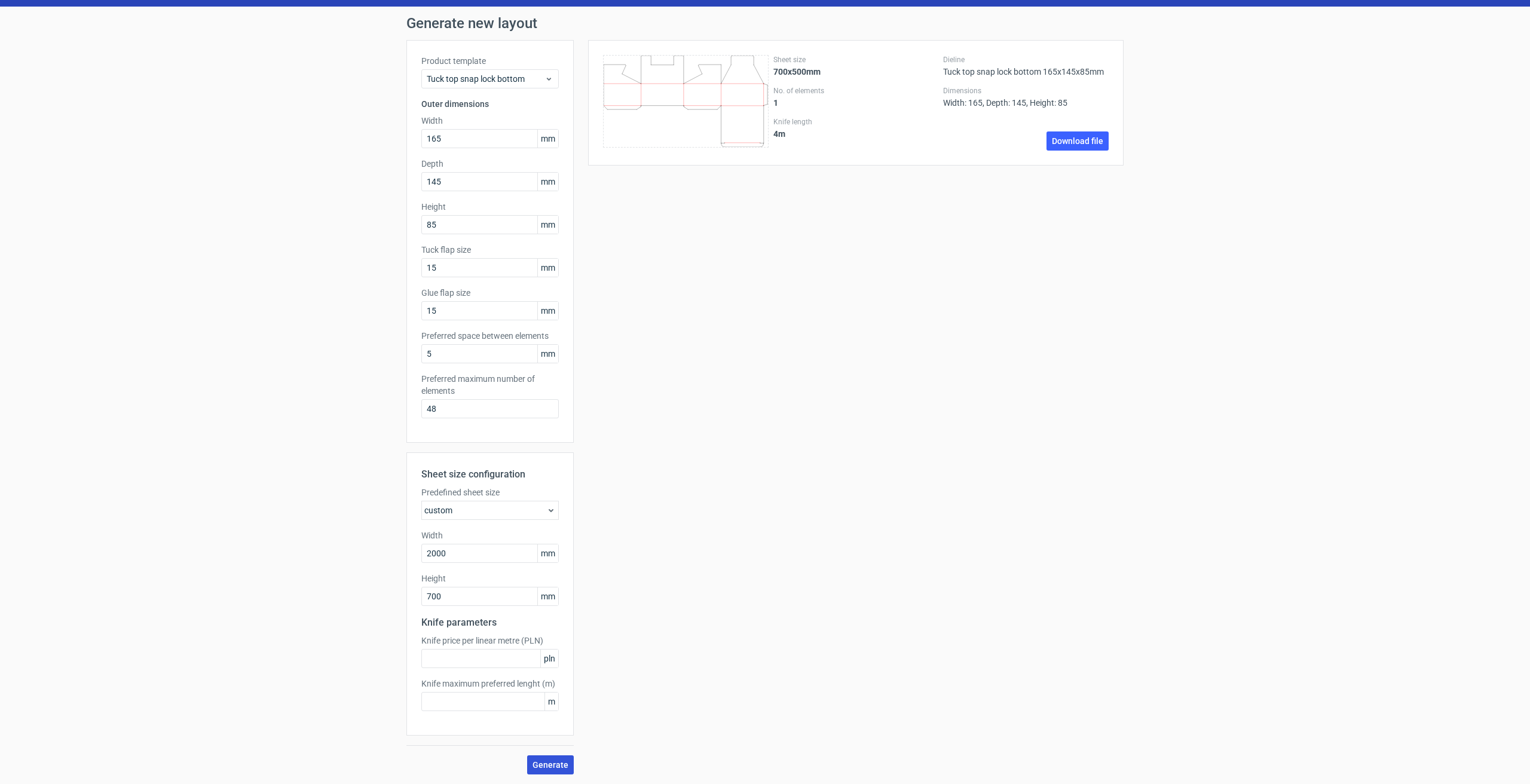
scroll to position [32, 0]
click at [552, 763] on span "Generate" at bounding box center [550, 764] width 36 height 8
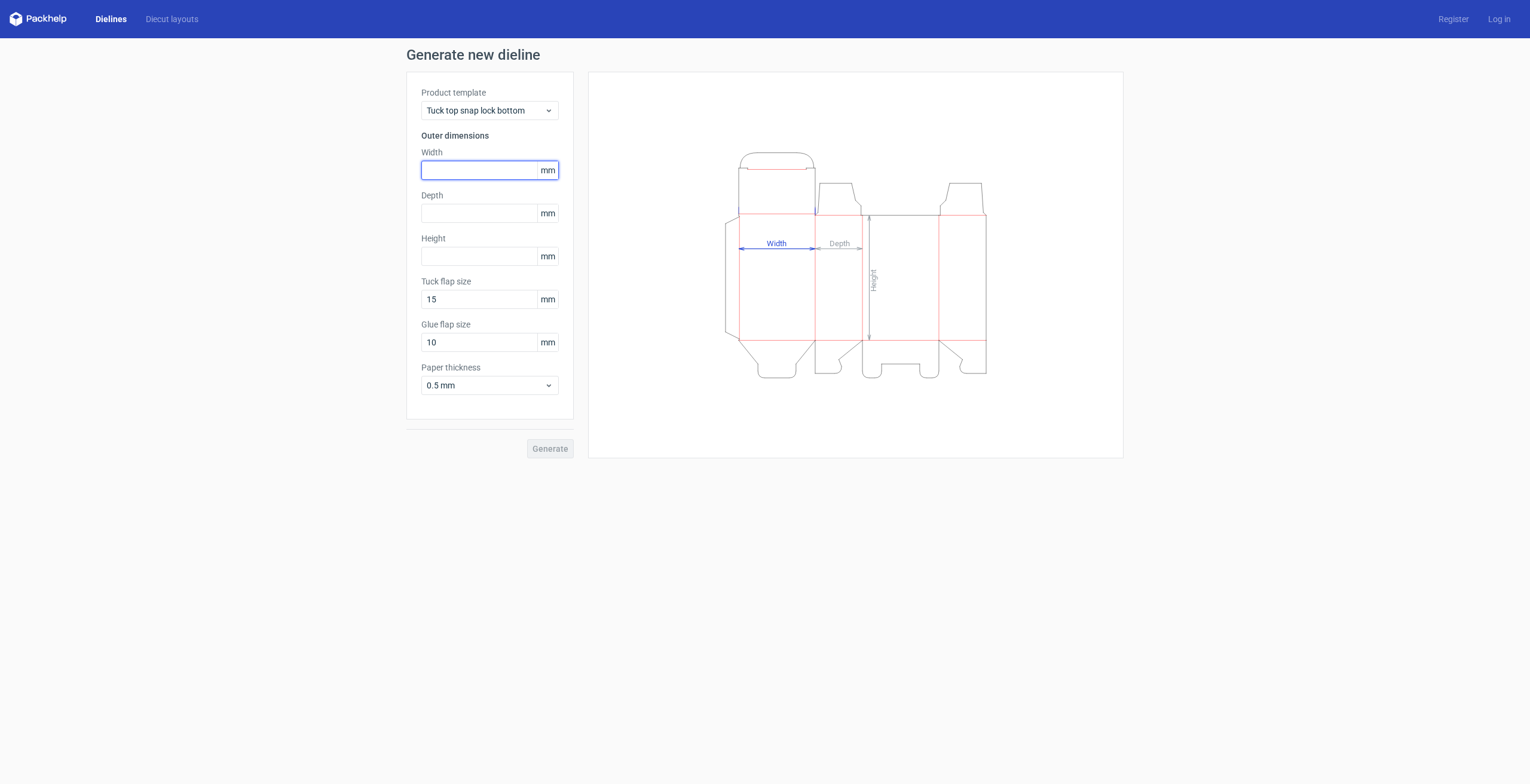
click at [504, 170] on input "text" at bounding box center [490, 170] width 138 height 19
type input "165"
type input "145"
click at [483, 255] on input "85" at bounding box center [490, 256] width 138 height 19
click at [468, 214] on input "145" at bounding box center [490, 214] width 138 height 19
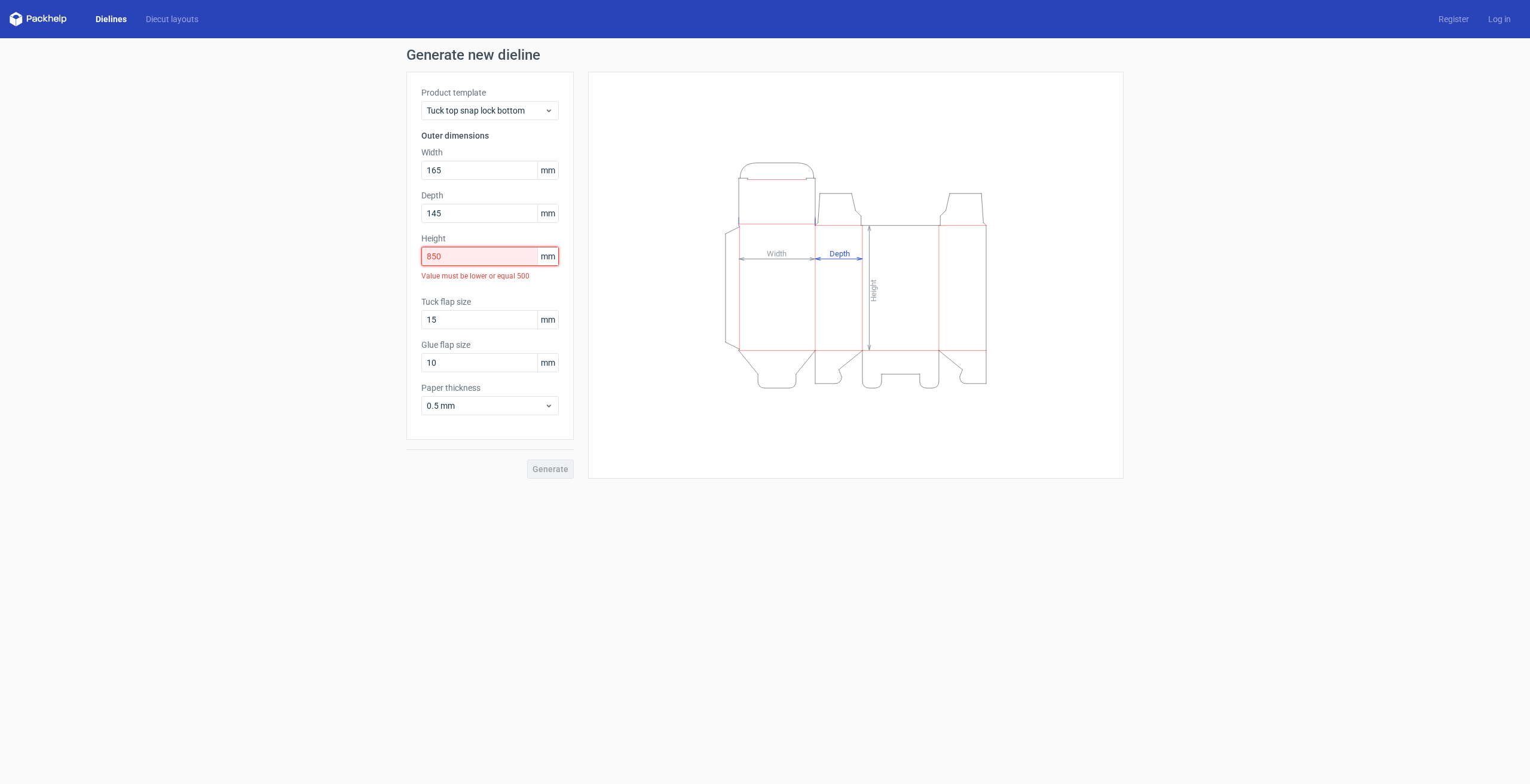
click at [467, 254] on input "850" at bounding box center [490, 256] width 138 height 19
type input "85"
click at [556, 445] on span "Generate" at bounding box center [550, 449] width 36 height 8
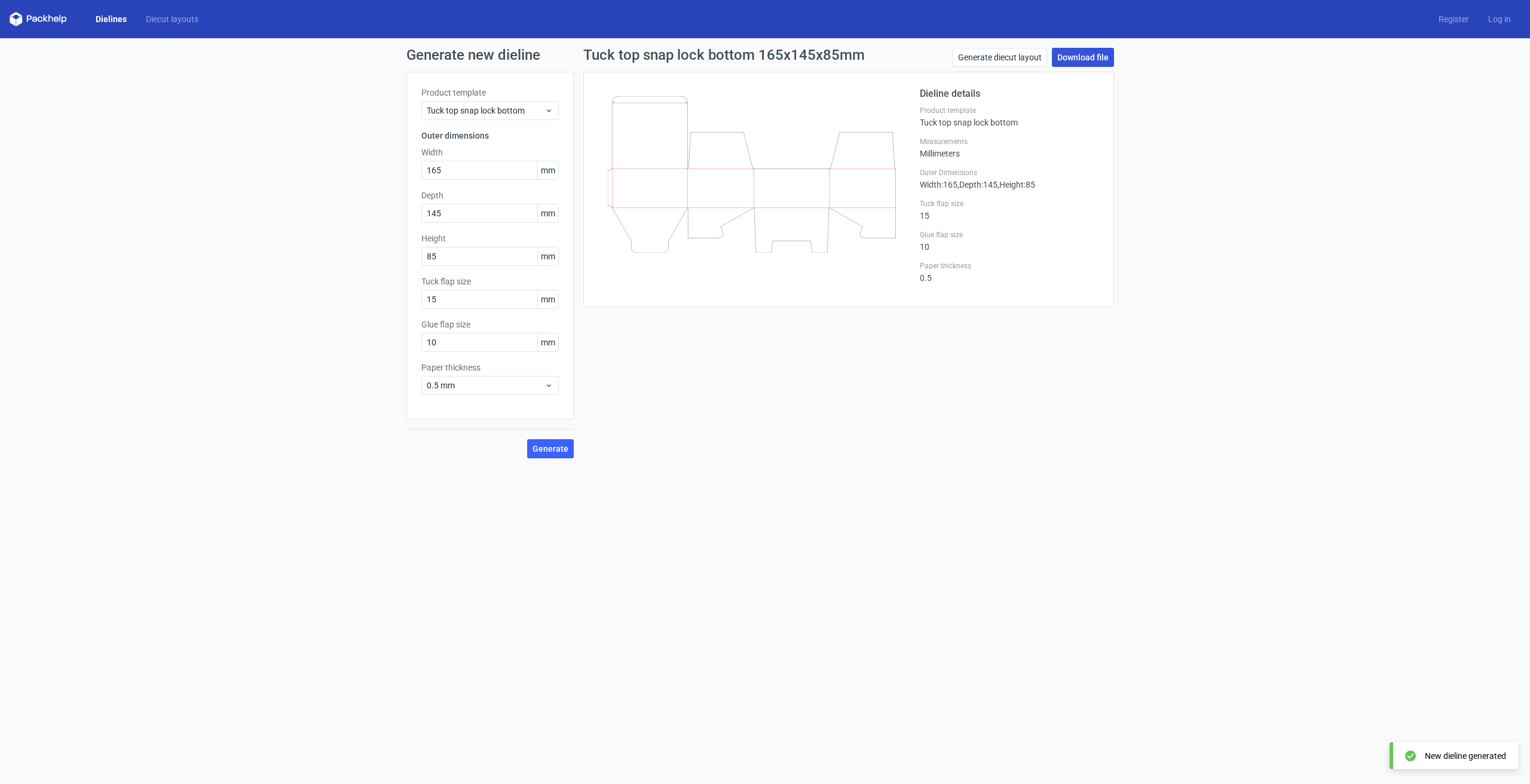
click at [1097, 60] on link "Download file" at bounding box center [1083, 57] width 62 height 19
